Goal: Navigation & Orientation: Find specific page/section

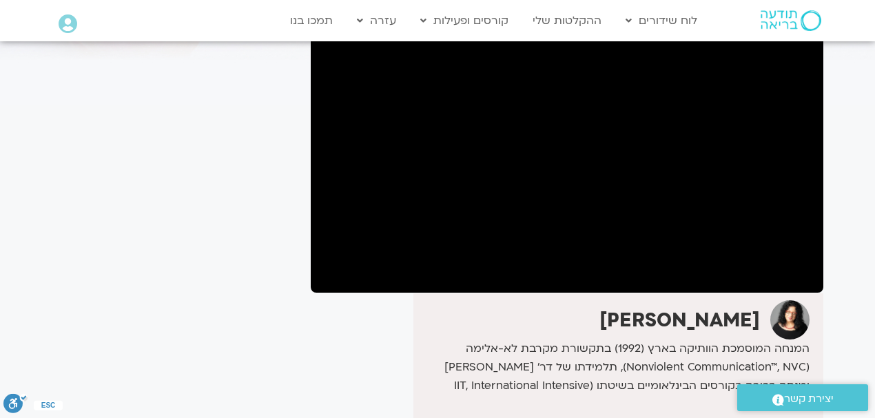
scroll to position [92, 0]
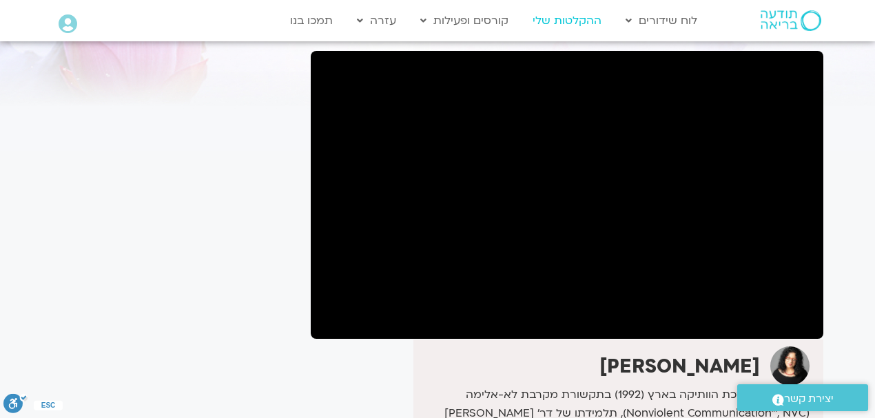
click at [581, 22] on link "ההקלטות שלי" at bounding box center [567, 21] width 83 height 26
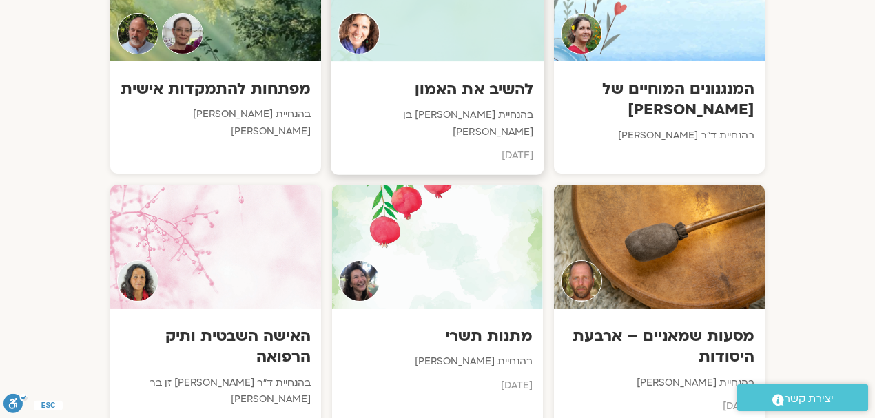
scroll to position [872, 0]
click at [507, 326] on h3 "מתנות תשרי" at bounding box center [438, 336] width 192 height 21
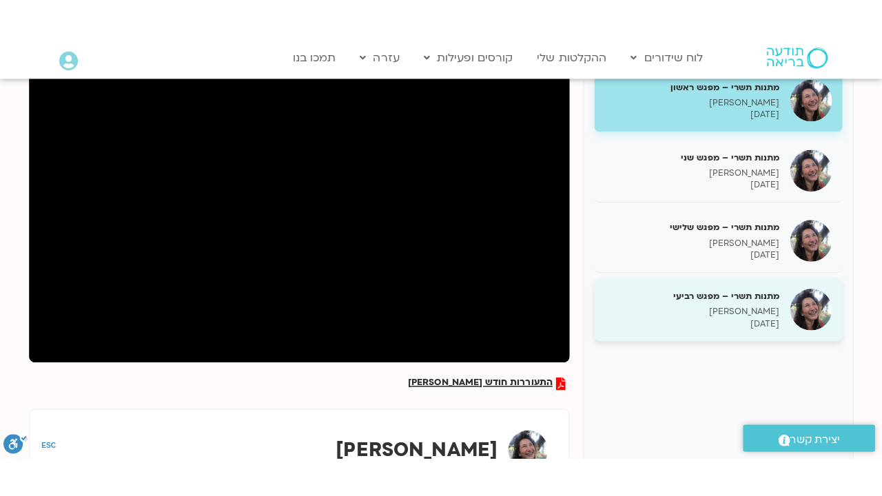
scroll to position [183, 0]
